Goal: Obtain resource: Download file/media

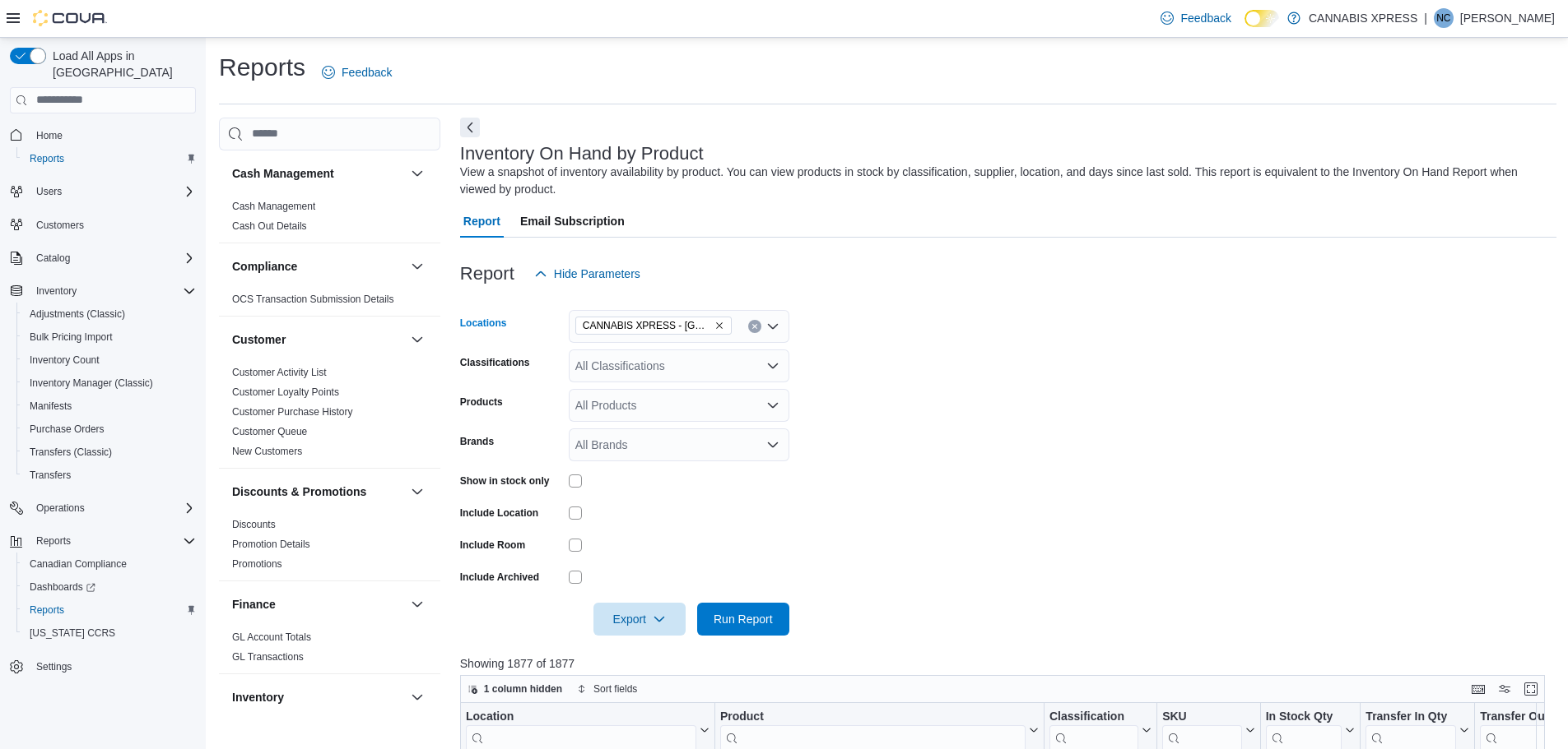
click at [724, 324] on span "CANNABIS XPRESS - [GEOGRAPHIC_DATA] ([GEOGRAPHIC_DATA])" at bounding box center [653, 325] width 157 height 18
click at [720, 324] on icon "Remove CANNABIS XPRESS - Delhi (Main Street) from selection in this group" at bounding box center [719, 325] width 6 height 6
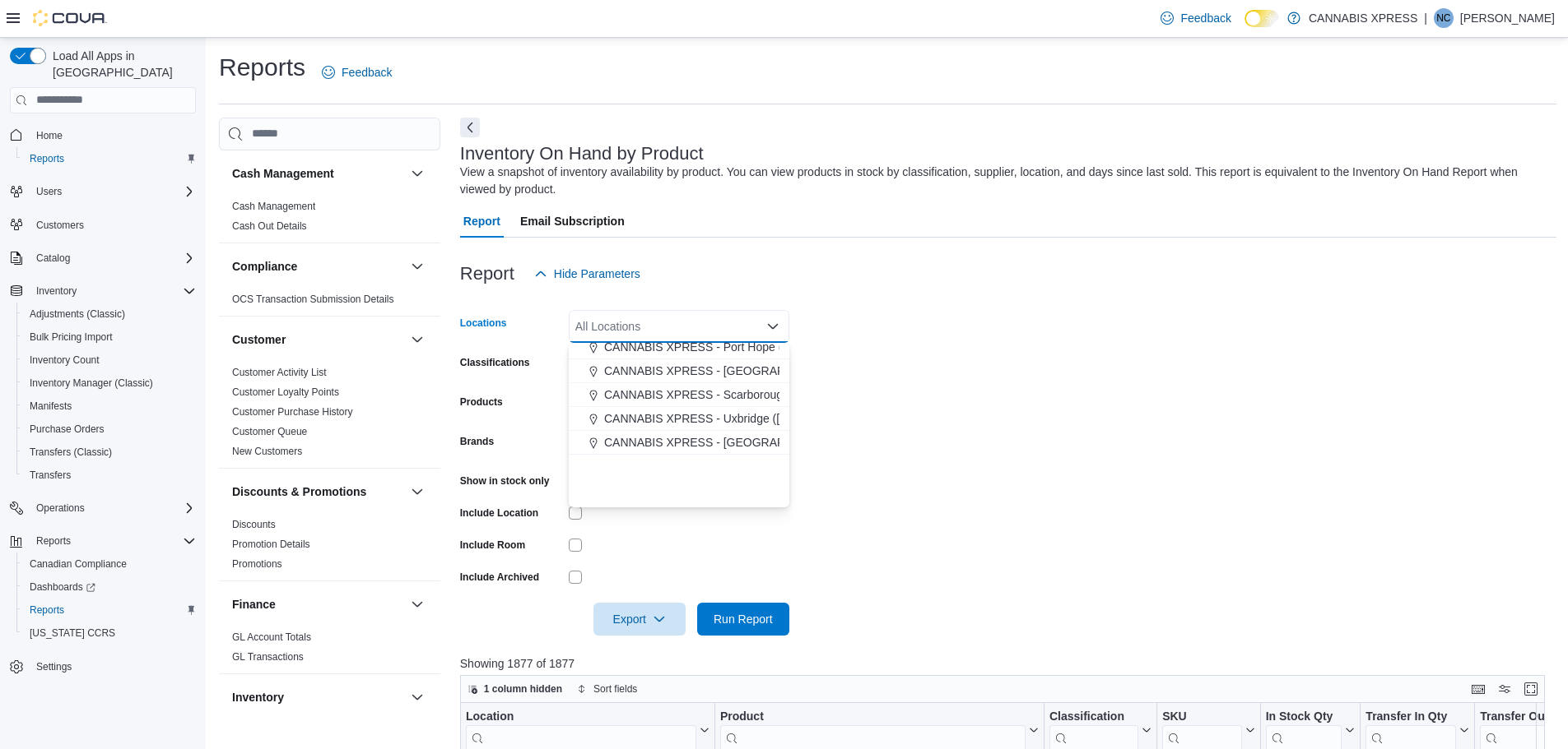
scroll to position [247, 0]
click at [719, 403] on button "CANNABIS XPRESS - Uxbridge ([GEOGRAPHIC_DATA])" at bounding box center [679, 394] width 220 height 24
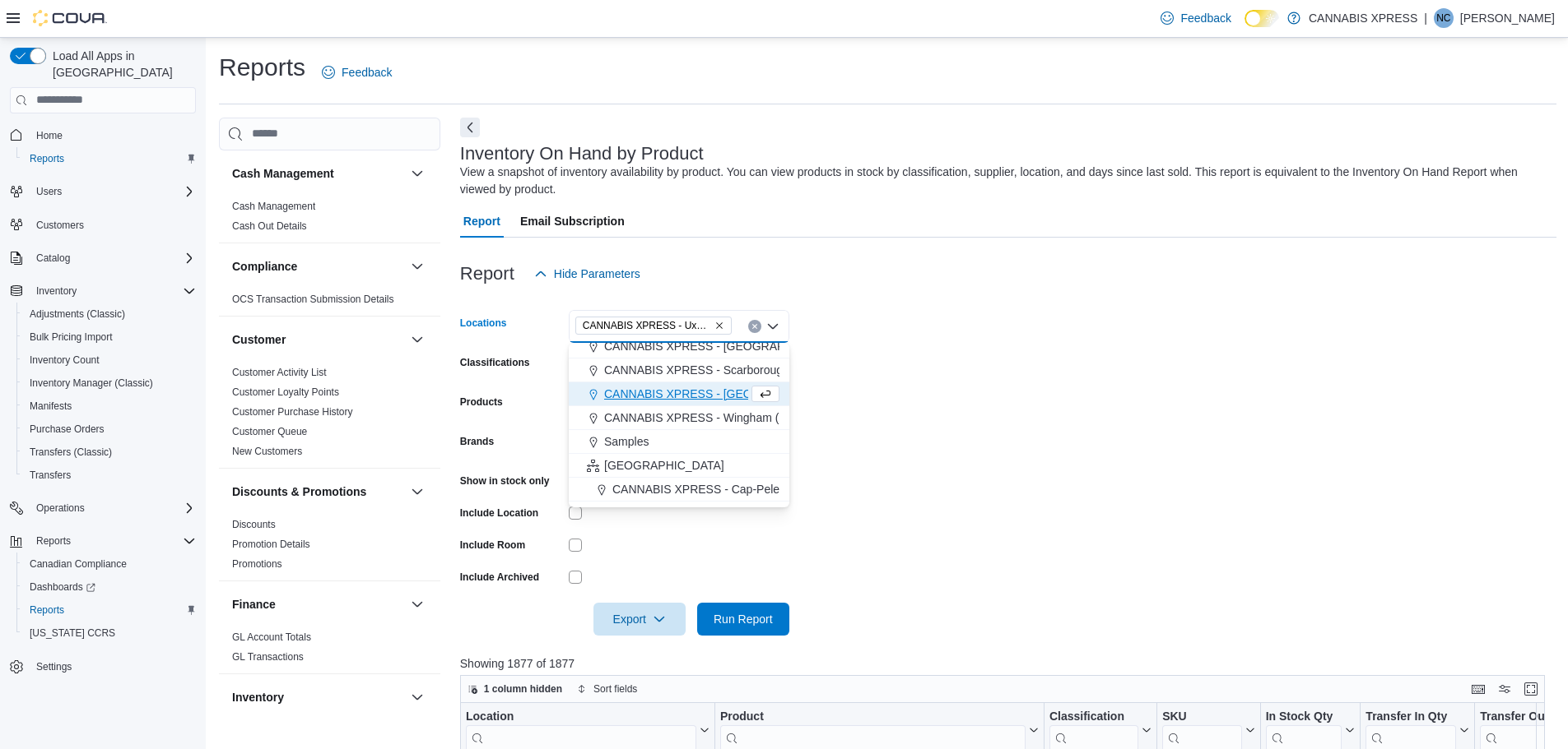
click at [939, 420] on form "Locations CANNABIS XPRESS - [GEOGRAPHIC_DATA] ([GEOGRAPHIC_DATA]) Combo box. Se…" at bounding box center [1008, 462] width 1096 height 346
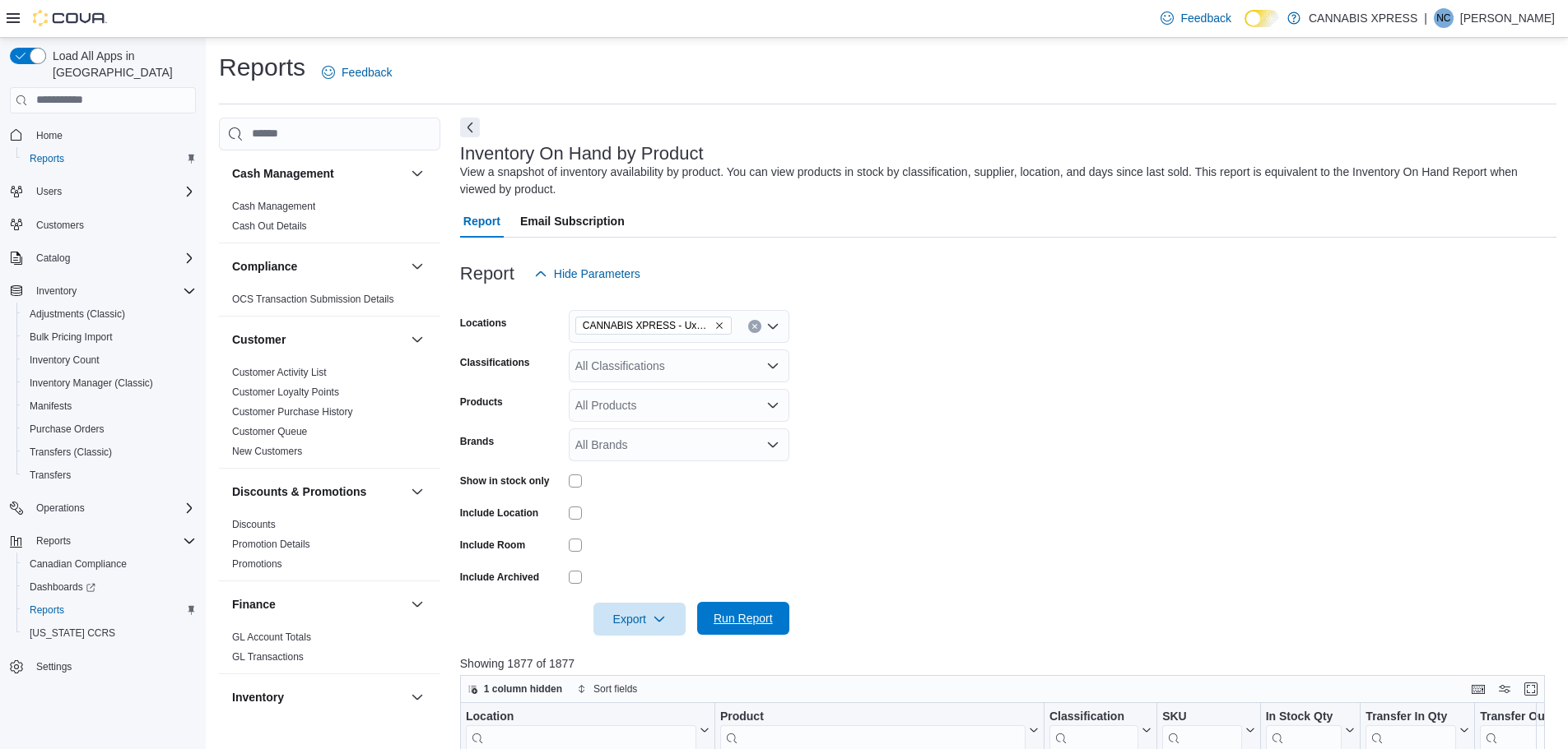
click at [703, 628] on button "Run Report" at bounding box center [743, 618] width 92 height 33
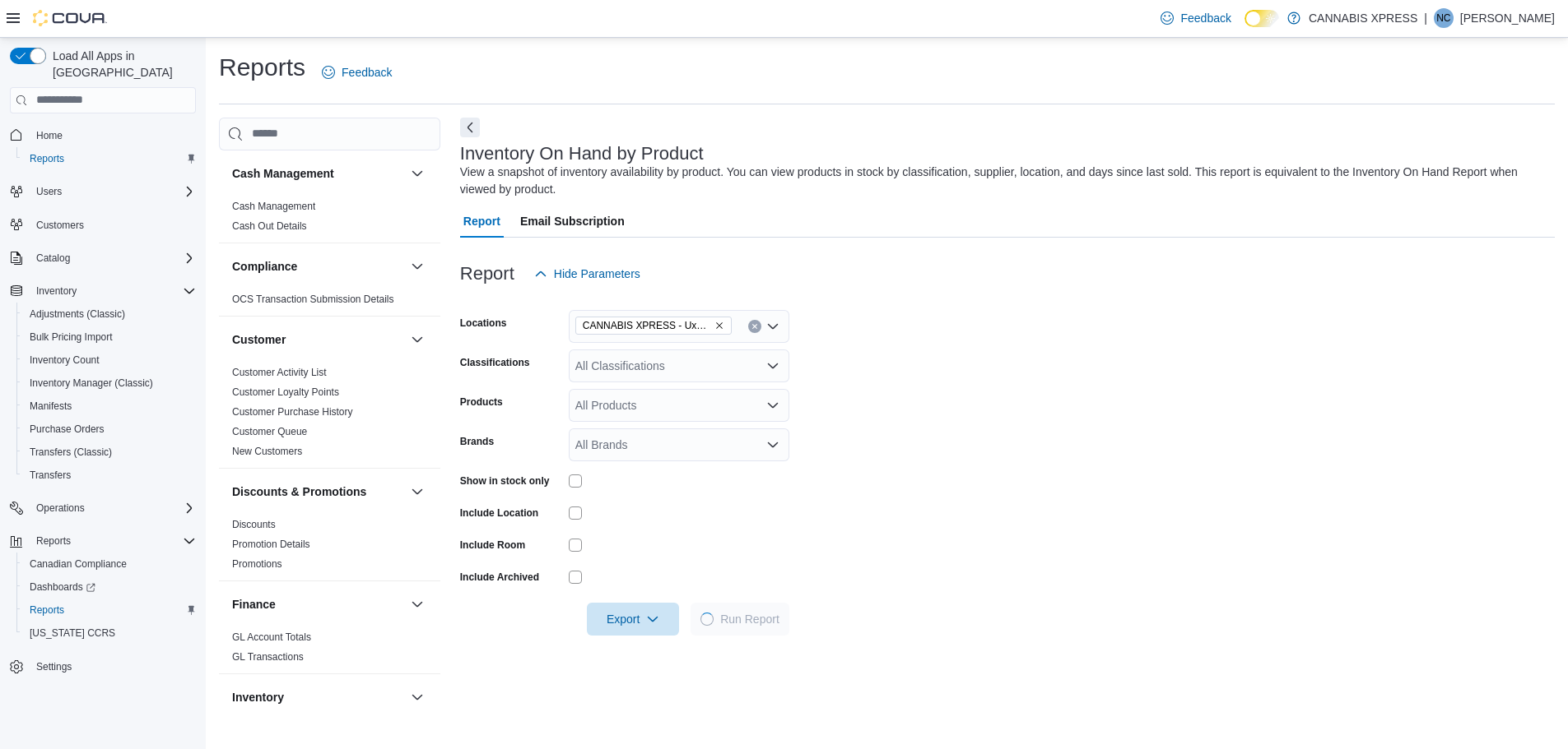
click at [912, 499] on form "Locations CANNABIS XPRESS - Uxbridge (Reach Street) Classifications All Classif…" at bounding box center [1007, 462] width 1095 height 346
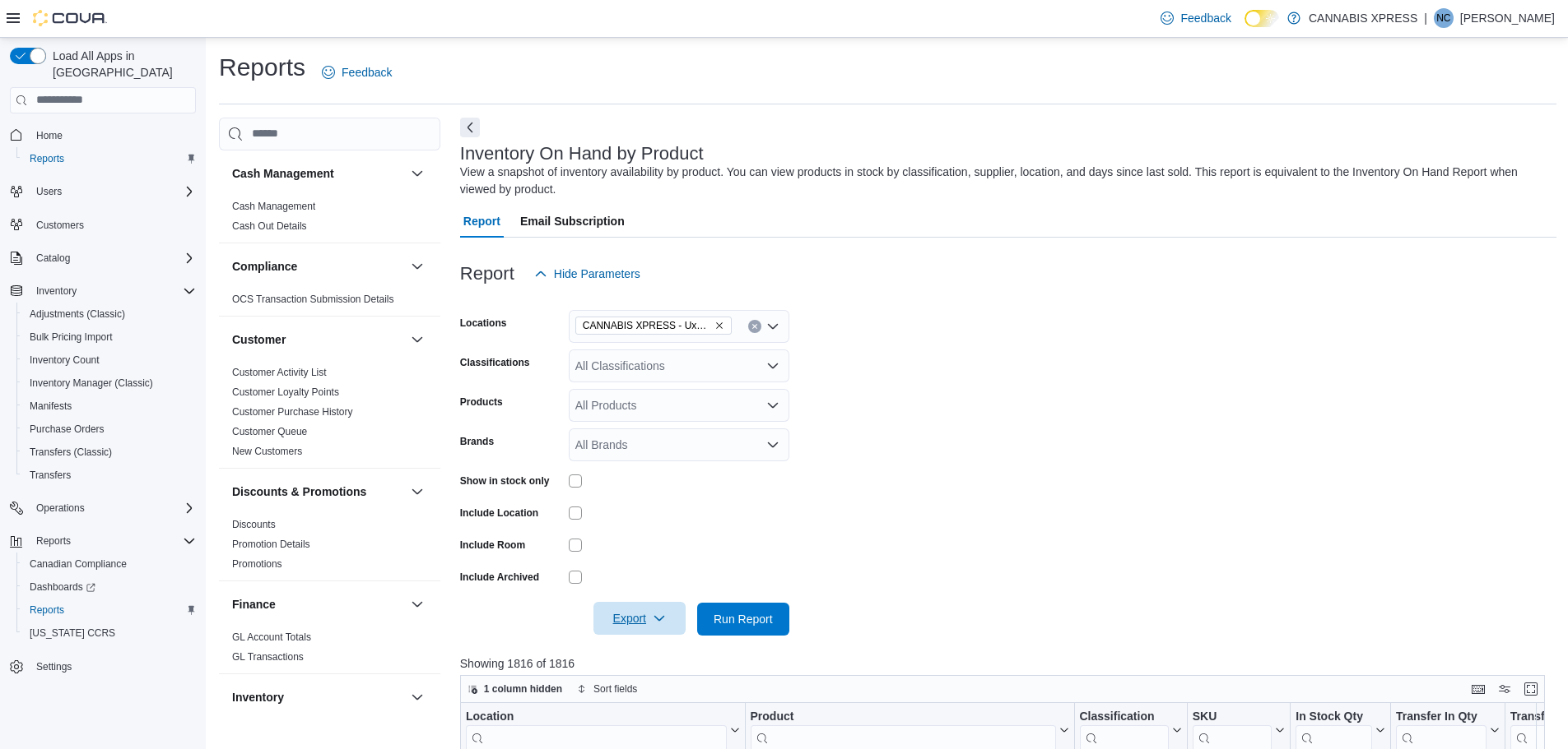
click at [652, 624] on span "Export" at bounding box center [640, 618] width 73 height 33
click at [678, 523] on span "Export to Excel" at bounding box center [642, 520] width 74 height 13
click at [716, 325] on icon "Remove CANNABIS XPRESS - Uxbridge (Reach Street) from selection in this group" at bounding box center [719, 325] width 10 height 10
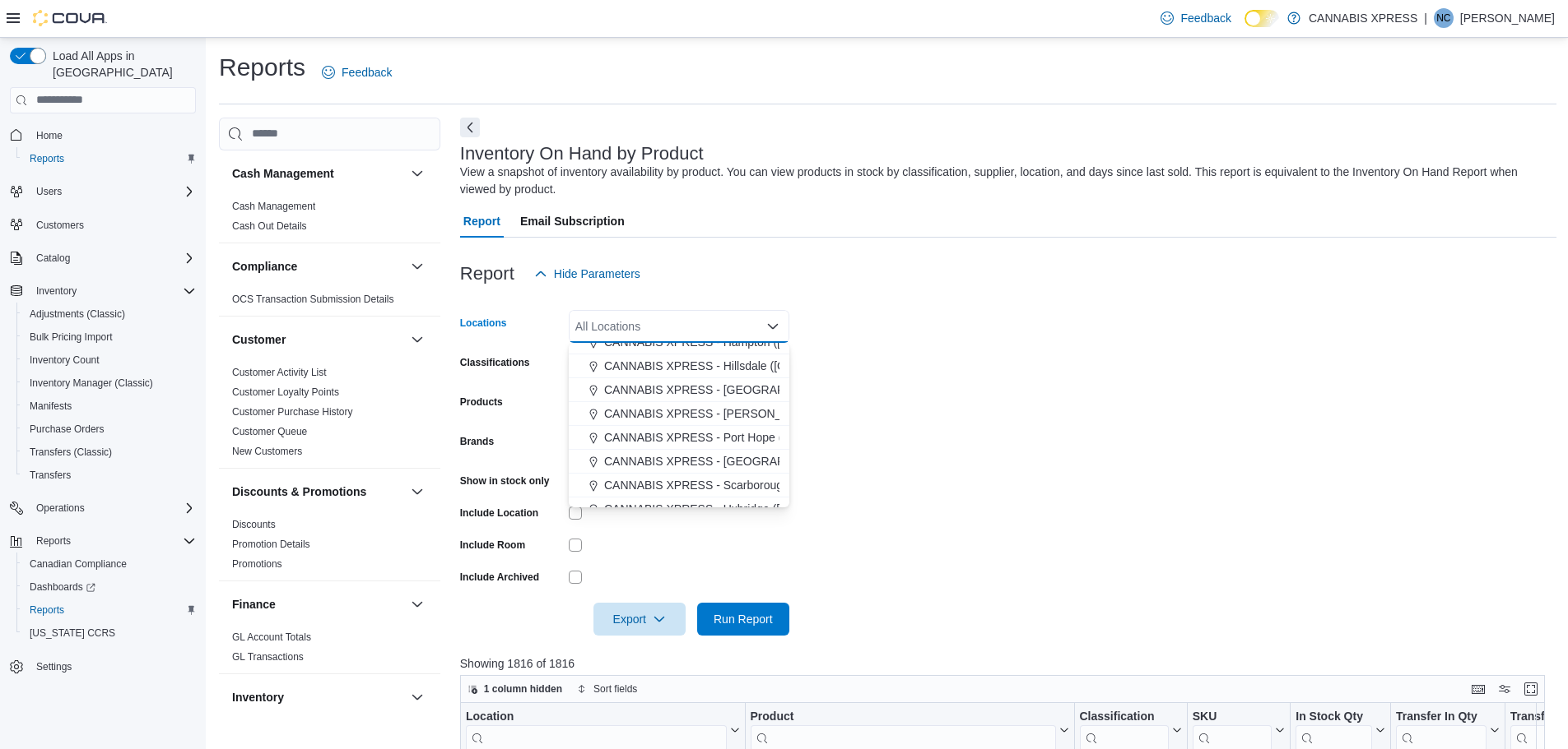
scroll to position [164, 0]
click at [757, 358] on span "CANNABIS XPRESS - [GEOGRAPHIC_DATA][PERSON_NAME] ([GEOGRAPHIC_DATA])" at bounding box center [836, 356] width 465 height 17
drag, startPoint x: 1054, startPoint y: 419, endPoint x: 830, endPoint y: 590, distance: 281.8
click at [1054, 420] on form "Locations CANNABIS XPRESS - [GEOGRAPHIC_DATA][PERSON_NAME] ([GEOGRAPHIC_DATA]) …" at bounding box center [1008, 462] width 1096 height 346
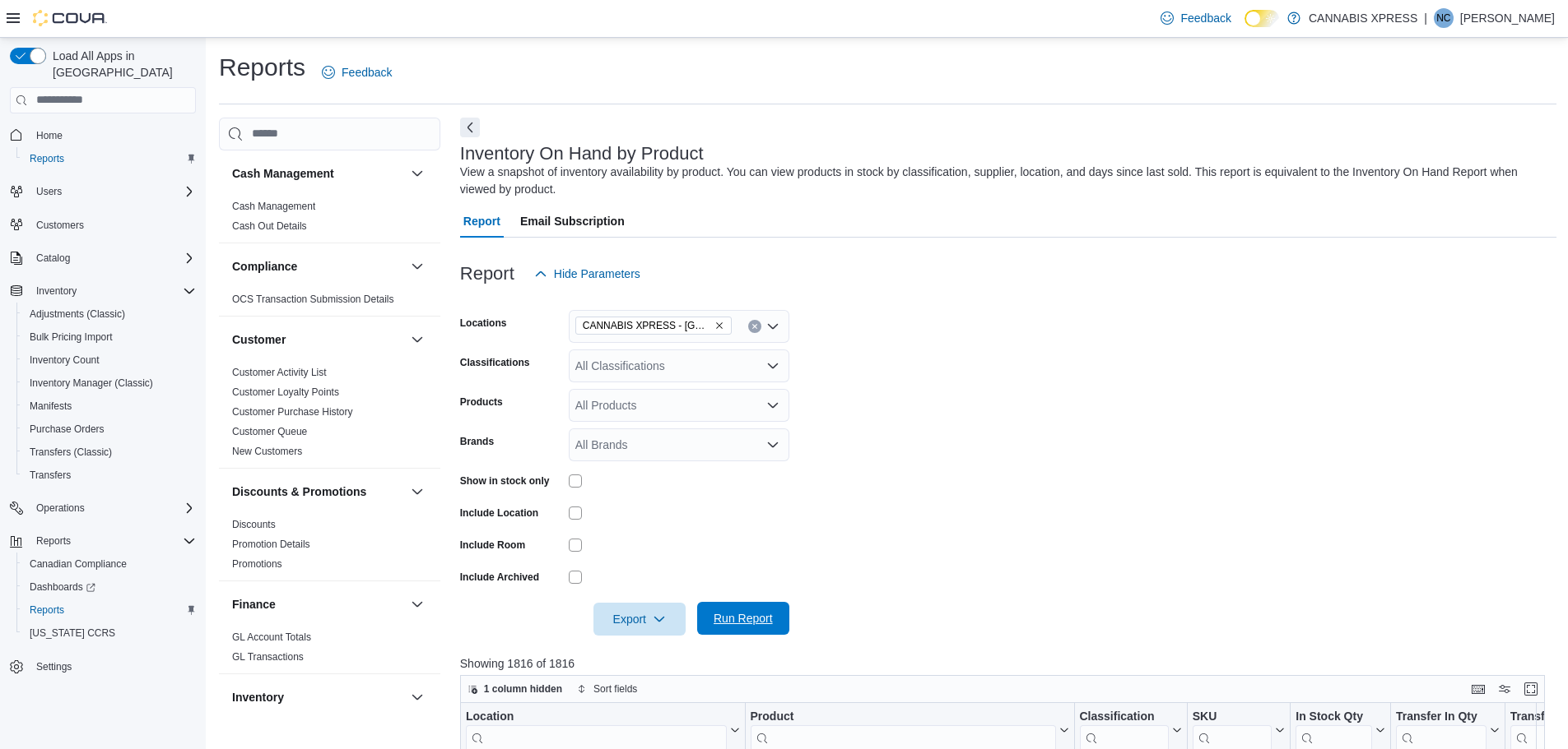
click at [733, 621] on span "Run Report" at bounding box center [742, 618] width 59 height 17
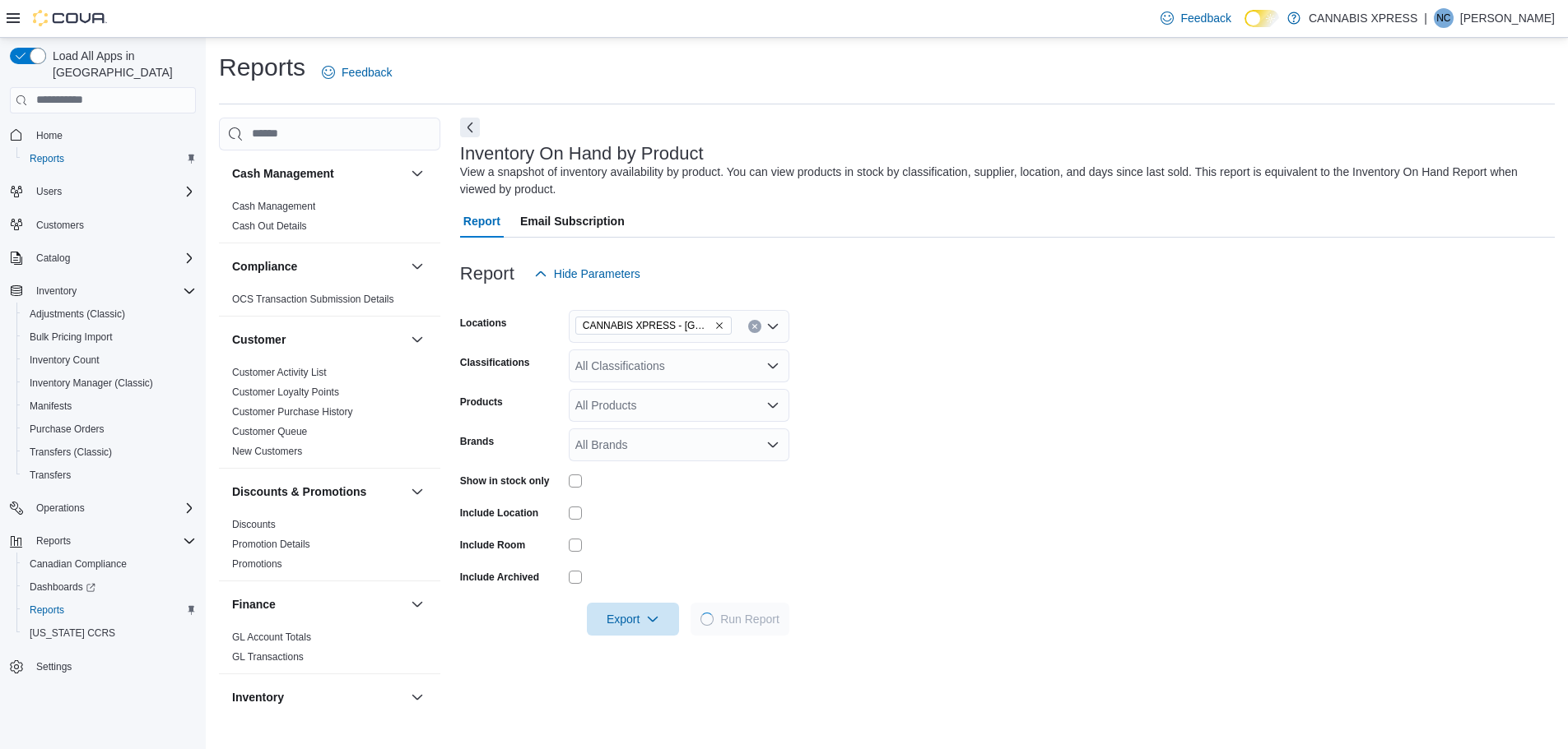
click at [1120, 390] on form "Locations CANNABIS XPRESS - [GEOGRAPHIC_DATA][PERSON_NAME] (Church Street) Clas…" at bounding box center [1007, 462] width 1095 height 346
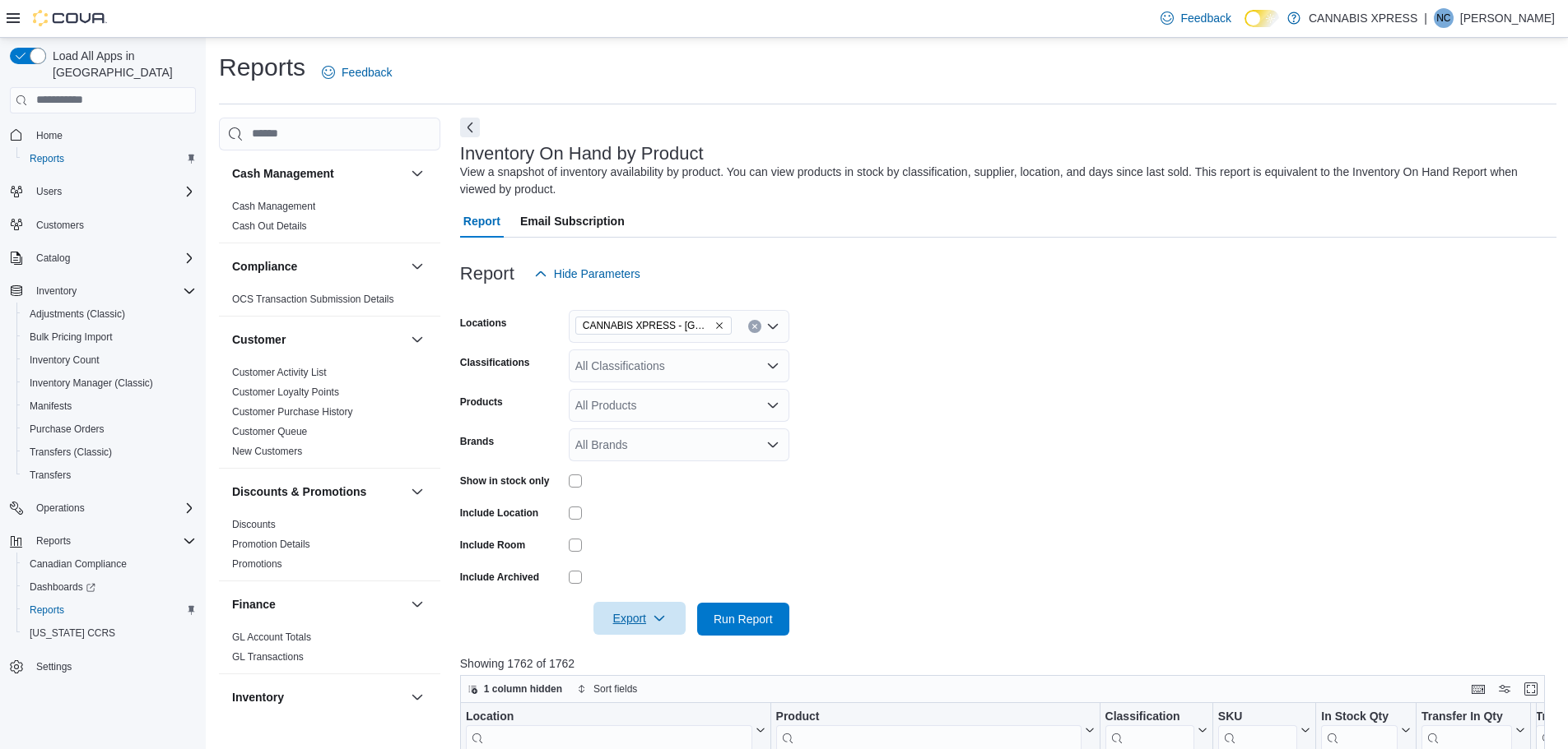
click at [617, 619] on span "Export" at bounding box center [640, 618] width 73 height 33
click at [661, 524] on span "Export to Excel" at bounding box center [642, 520] width 74 height 13
click at [1067, 402] on form "Locations CANNABIS XPRESS - [GEOGRAPHIC_DATA][PERSON_NAME] (Church Street) Clas…" at bounding box center [1008, 462] width 1096 height 346
